Goal: Information Seeking & Learning: Check status

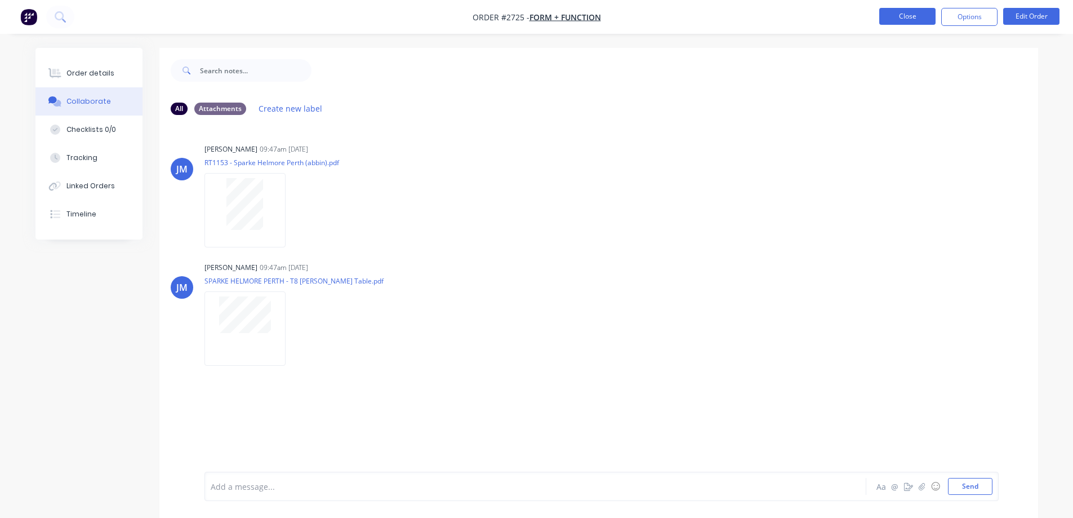
click at [899, 16] on button "Close" at bounding box center [907, 16] width 56 height 17
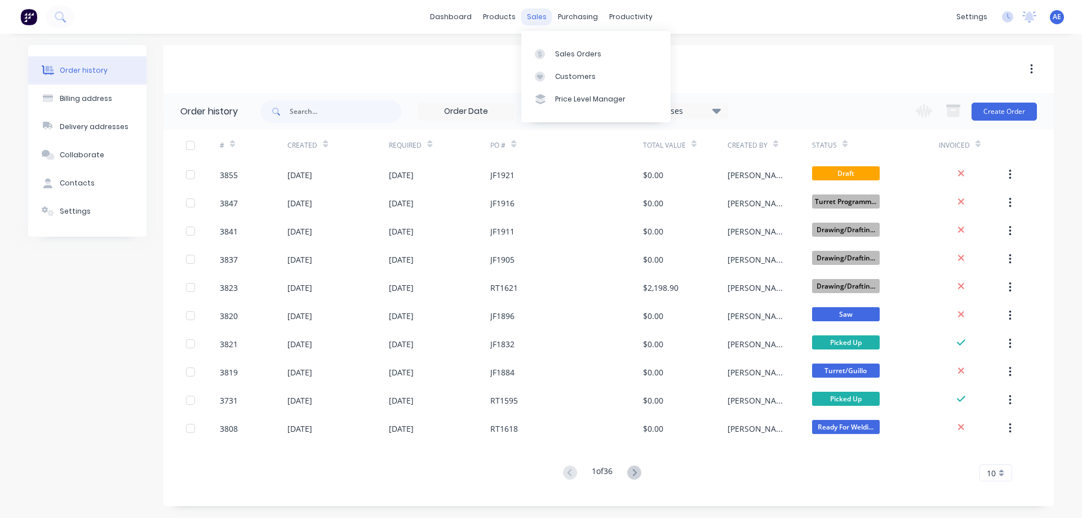
click at [536, 18] on div "sales" at bounding box center [536, 16] width 31 height 17
click at [562, 55] on div "Sales Orders" at bounding box center [578, 54] width 46 height 10
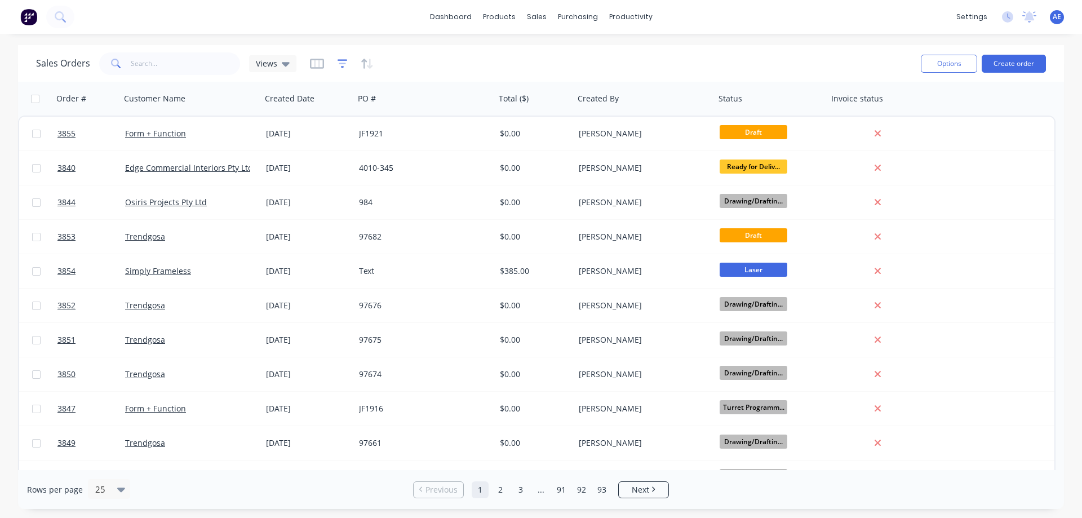
click at [341, 63] on icon "button" at bounding box center [342, 63] width 10 height 11
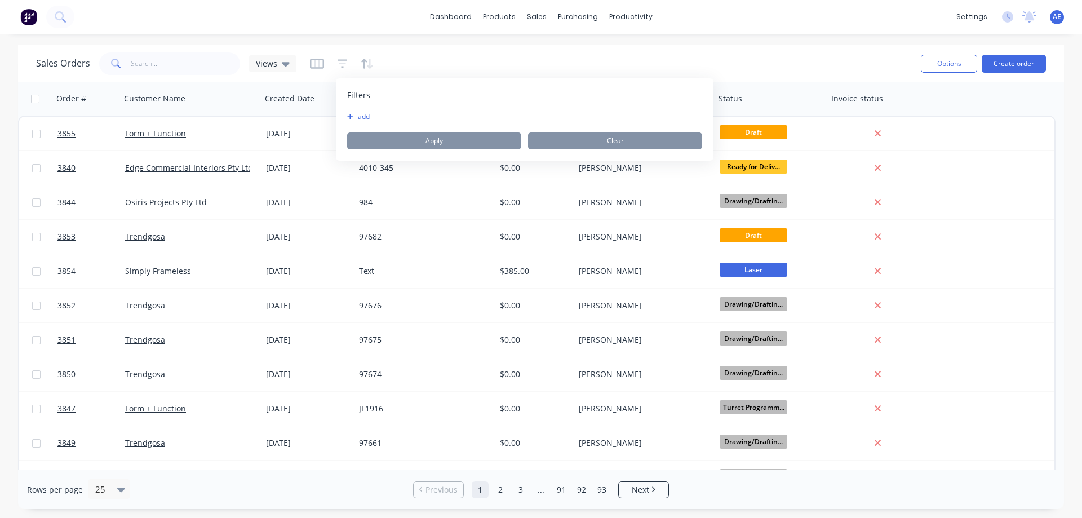
click at [366, 118] on button "add" at bounding box center [361, 116] width 28 height 9
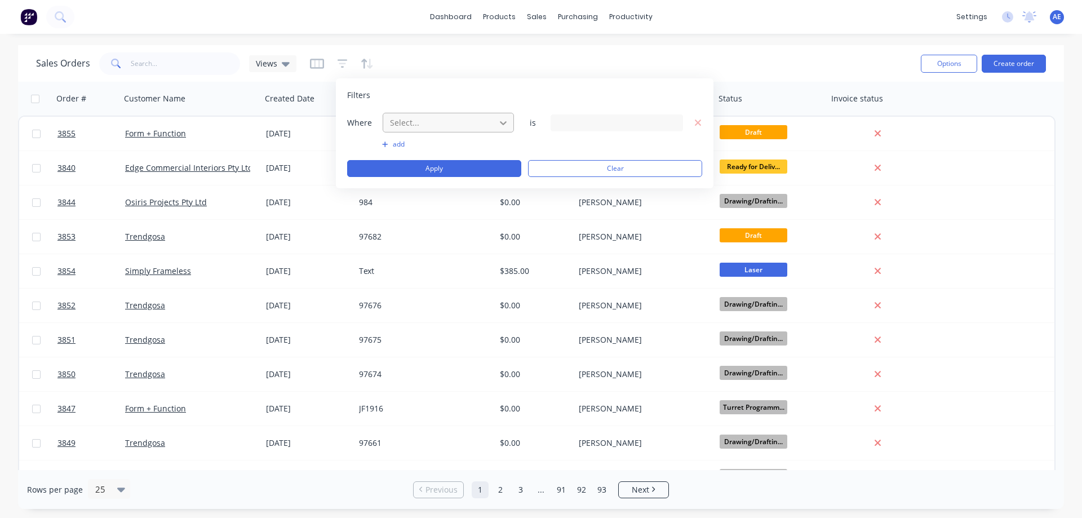
click at [502, 118] on icon at bounding box center [502, 122] width 11 height 11
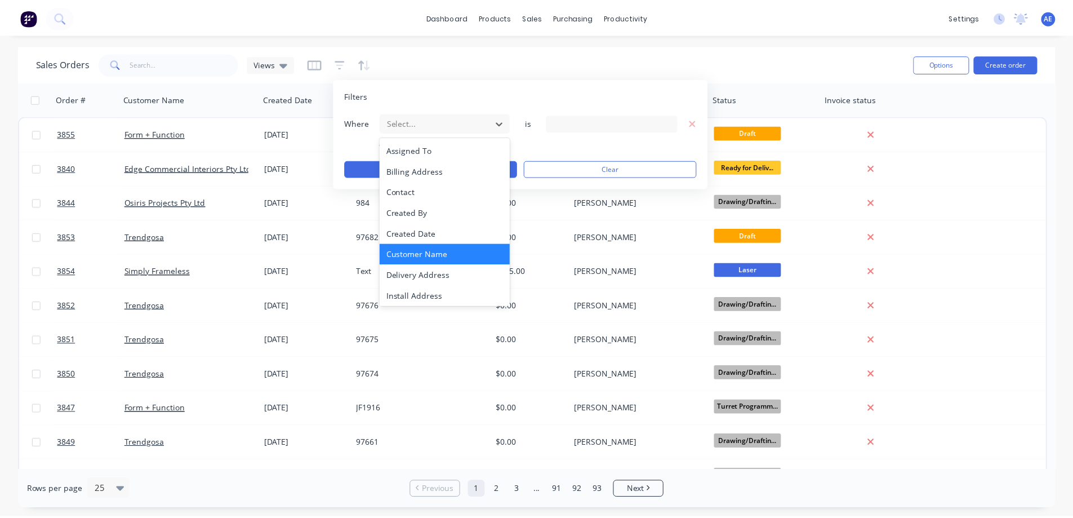
scroll to position [252, 0]
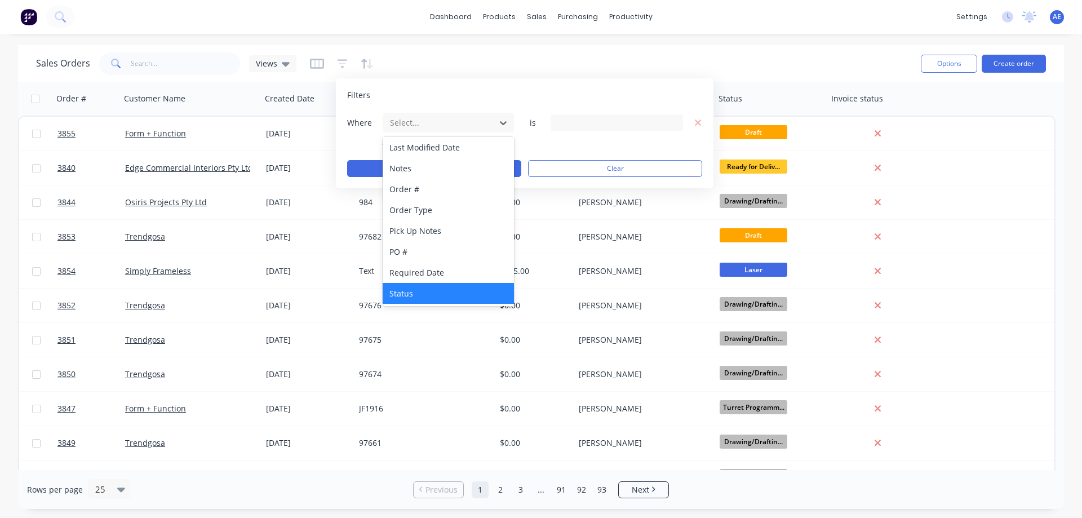
click at [415, 291] on div "Status" at bounding box center [448, 293] width 131 height 21
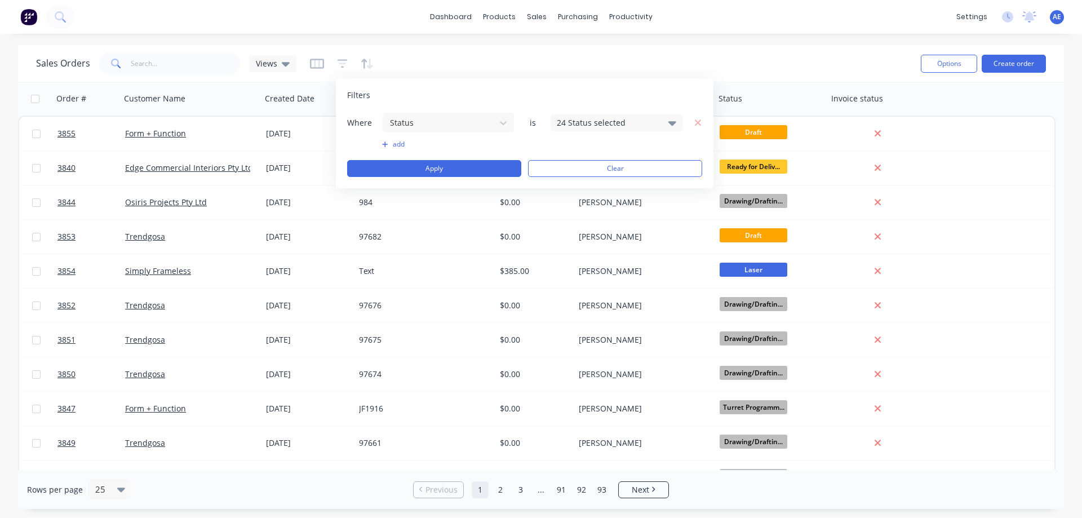
click at [674, 122] on icon at bounding box center [672, 123] width 8 height 5
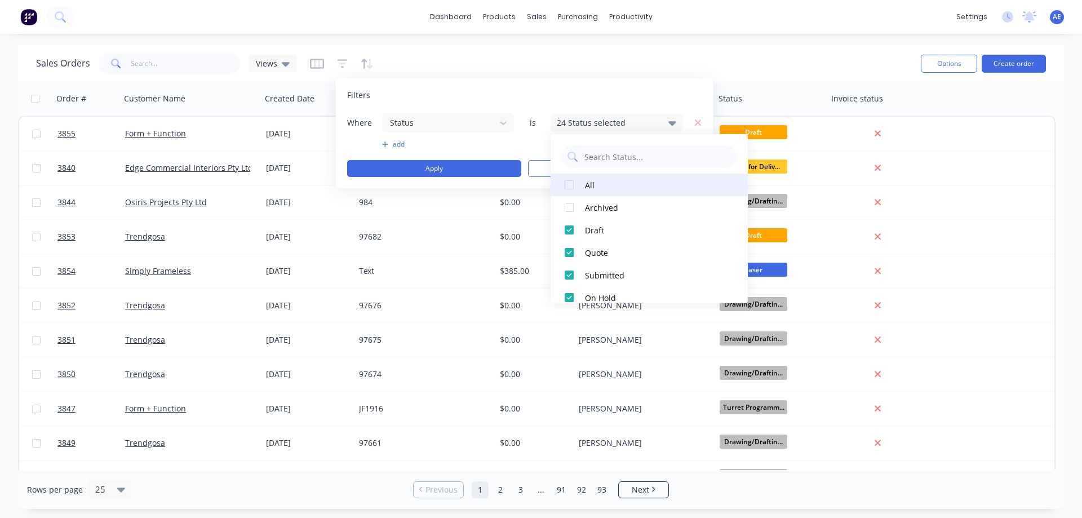
click at [570, 185] on div at bounding box center [569, 185] width 23 height 23
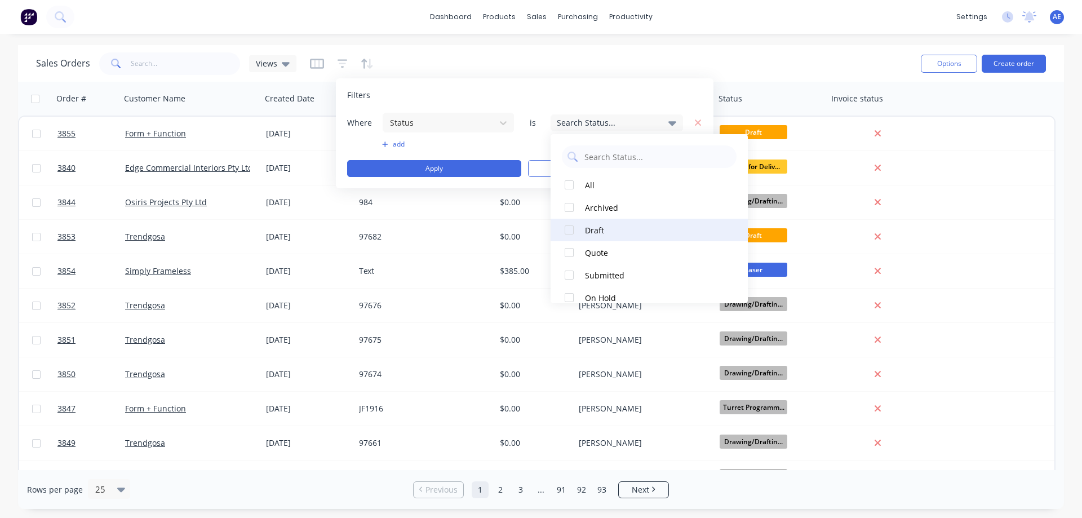
click at [570, 231] on div at bounding box center [569, 230] width 23 height 23
click at [691, 58] on div "Sales Orders Views" at bounding box center [473, 64] width 875 height 28
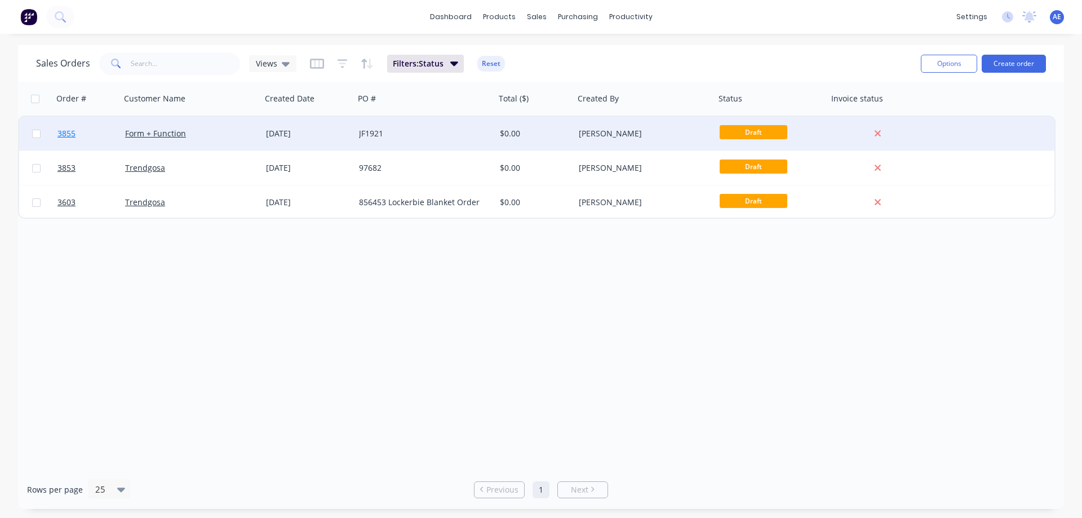
click at [68, 130] on span "3855" at bounding box center [66, 133] width 18 height 11
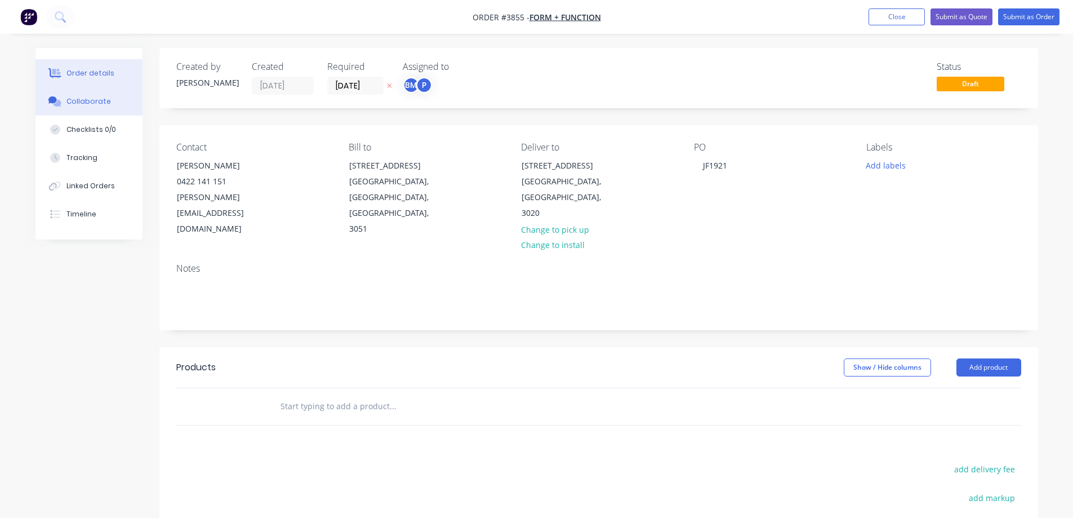
click at [82, 104] on div "Collaborate" at bounding box center [88, 101] width 45 height 10
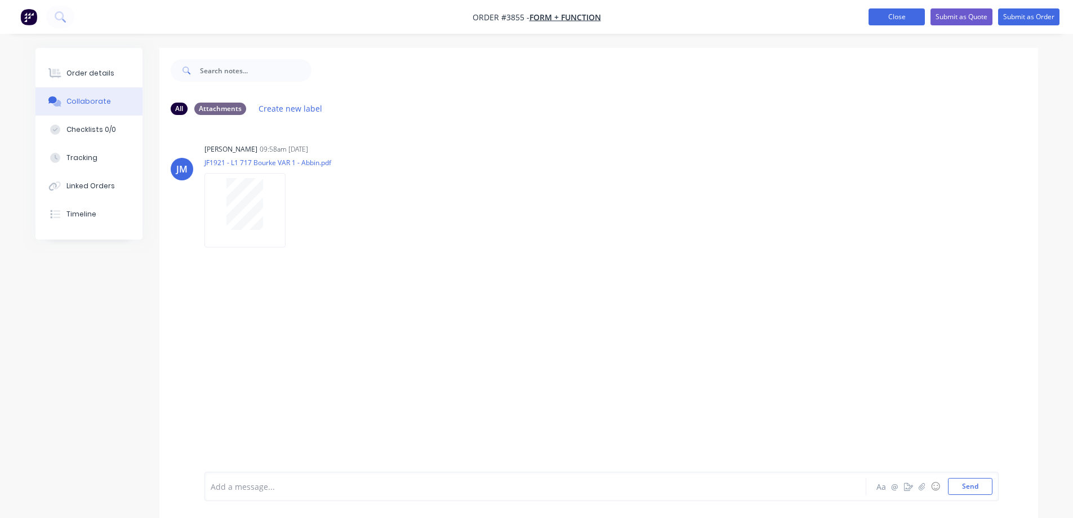
click at [886, 16] on button "Close" at bounding box center [897, 16] width 56 height 17
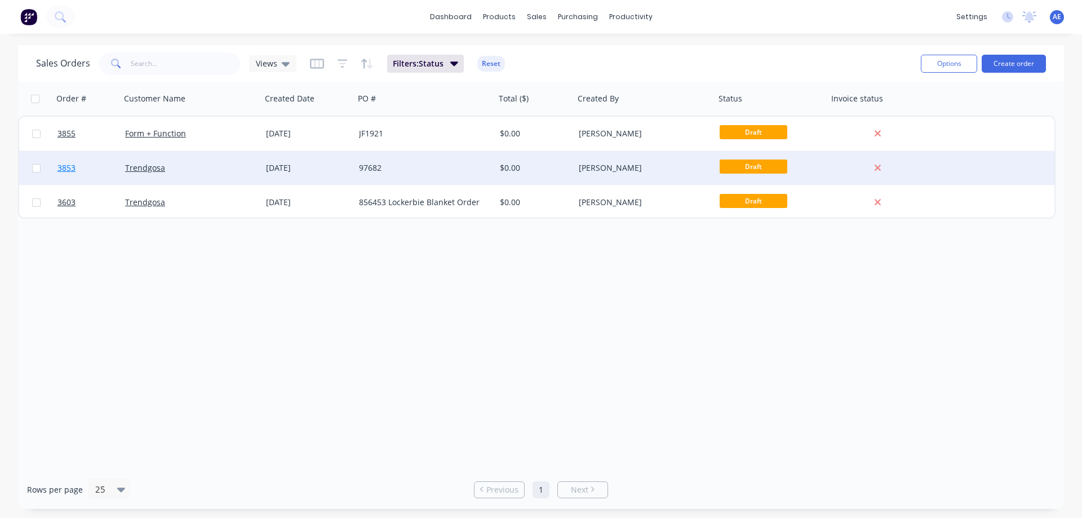
click at [62, 170] on span "3853" at bounding box center [66, 167] width 18 height 11
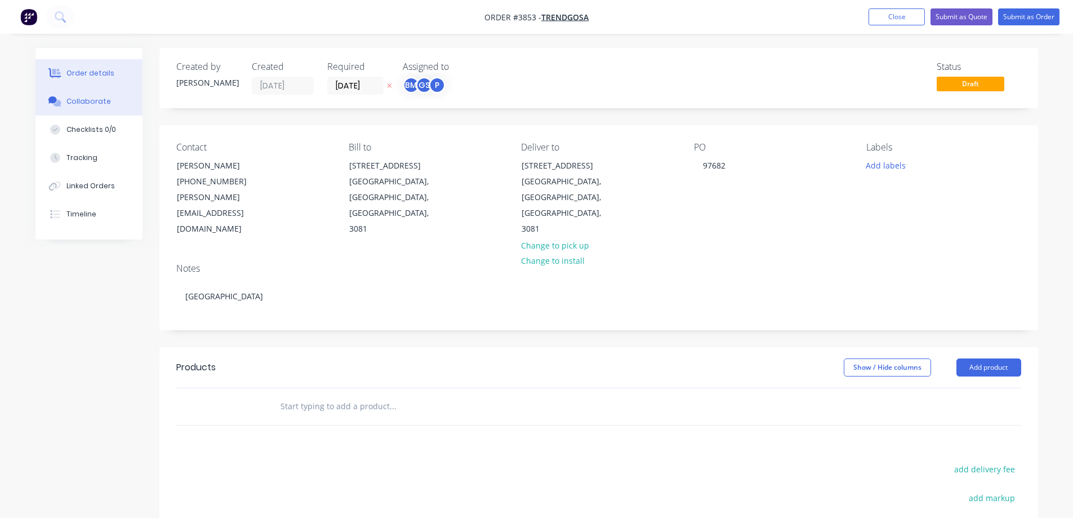
click at [86, 99] on div "Collaborate" at bounding box center [88, 101] width 45 height 10
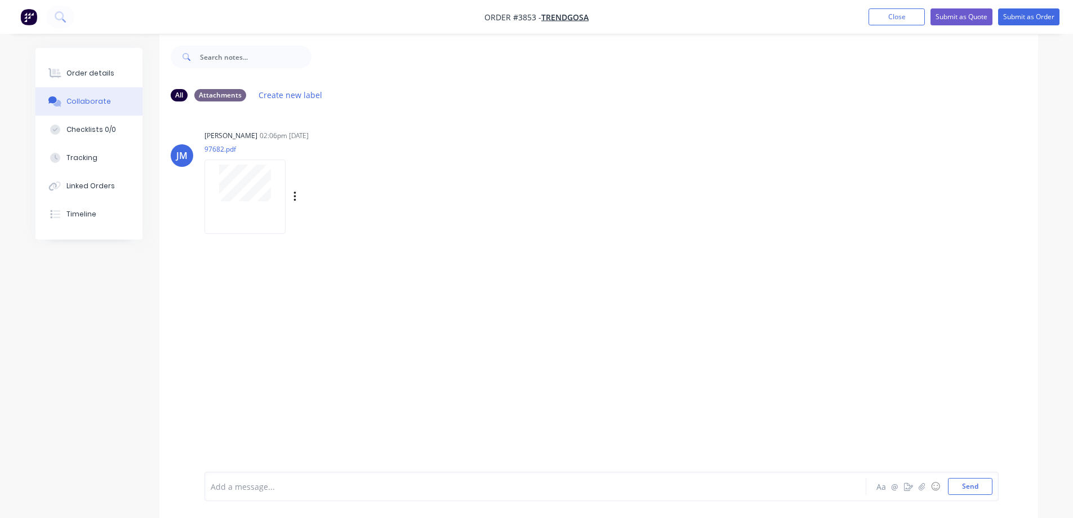
scroll to position [17, 0]
